Goal: Information Seeking & Learning: Check status

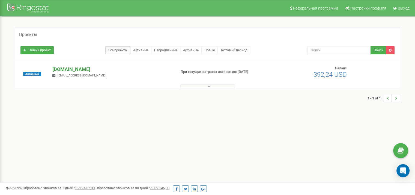
click at [109, 71] on p "[DOMAIN_NAME]" at bounding box center [111, 69] width 119 height 7
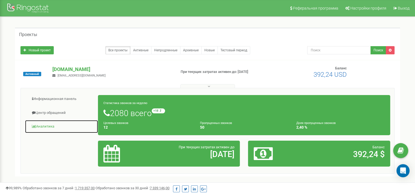
click at [48, 126] on link "Аналитика" at bounding box center [61, 126] width 73 height 13
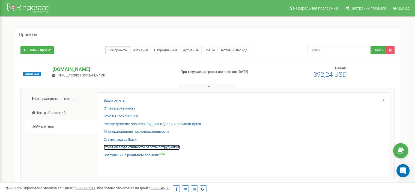
click at [130, 145] on link "Отчет об эффективности работы сотрудников" at bounding box center [142, 147] width 76 height 5
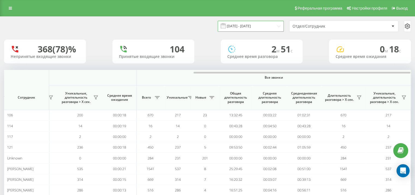
click at [265, 27] on input "[DATE] - [DATE]" at bounding box center [251, 26] width 66 height 11
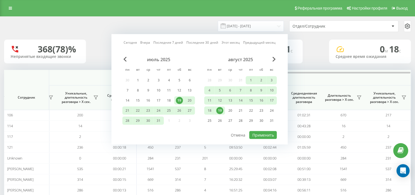
click at [219, 109] on div "19" at bounding box center [219, 110] width 7 height 7
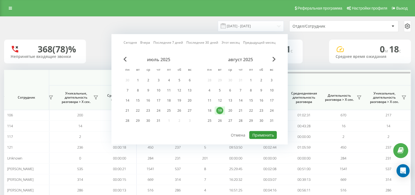
click at [268, 133] on button "Применить" at bounding box center [263, 135] width 28 height 8
type input "[DATE] - [DATE]"
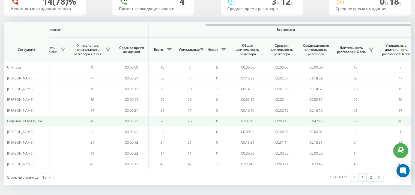
scroll to position [0, 354]
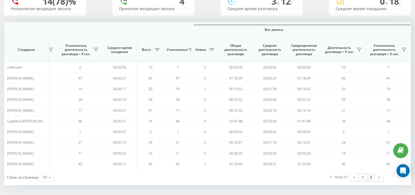
click at [368, 176] on link "2" at bounding box center [370, 177] width 8 height 8
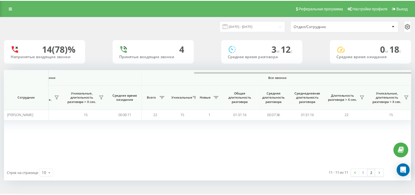
scroll to position [0, 350]
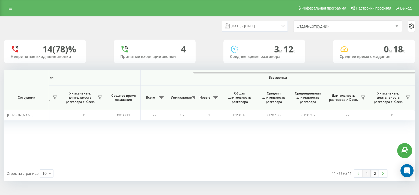
click at [365, 173] on link "1" at bounding box center [366, 173] width 8 height 8
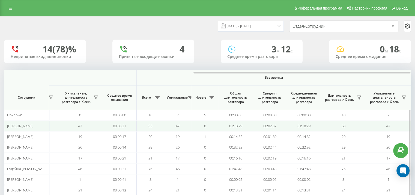
scroll to position [48, 0]
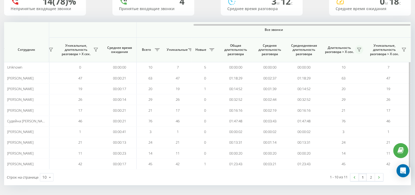
click at [358, 50] on icon at bounding box center [359, 50] width 4 height 4
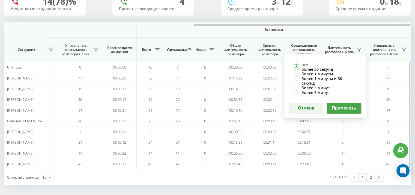
click at [317, 67] on label "более 30 секунд" at bounding box center [324, 69] width 61 height 5
radio input "true"
click at [337, 103] on button "Применить" at bounding box center [343, 108] width 35 height 11
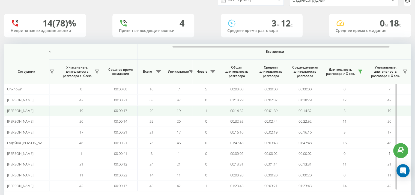
scroll to position [0, 354]
